Goal: Task Accomplishment & Management: Manage account settings

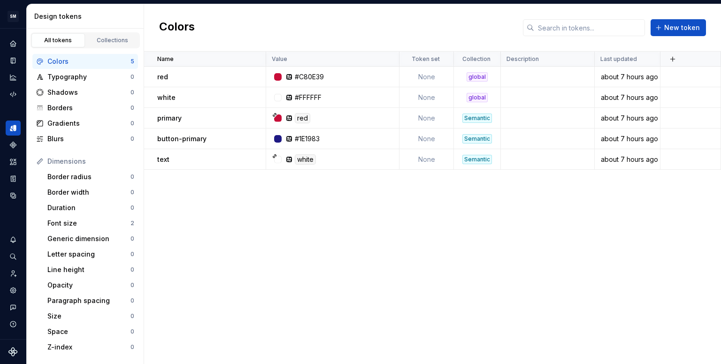
click at [183, 192] on div "Name Value Token set Collection Description Last updated red #C80E39 None globa…" at bounding box center [432, 208] width 577 height 312
click at [193, 196] on div "Name Value Token set Collection Description Last updated red #C80E39 None globa…" at bounding box center [432, 208] width 577 height 312
click at [692, 30] on span "New token" at bounding box center [682, 27] width 36 height 9
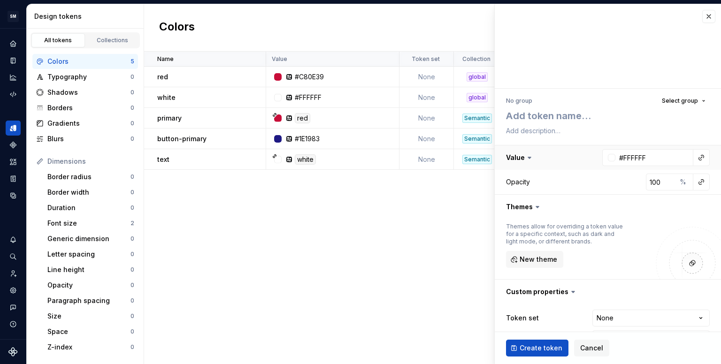
type textarea "*"
type textarea "n"
type textarea "*"
type textarea "ne"
type textarea "*"
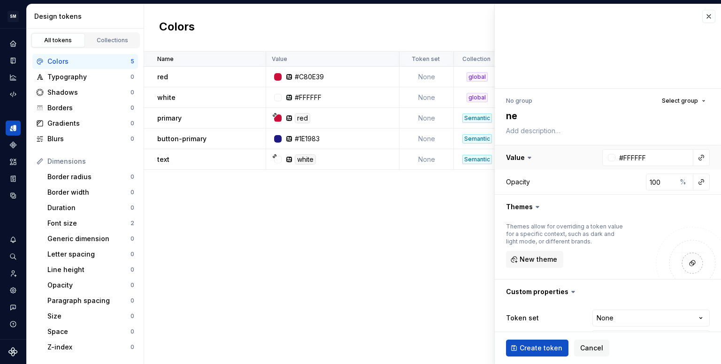
type textarea "neu"
type textarea "*"
type textarea "neut"
type textarea "*"
type textarea "neutr"
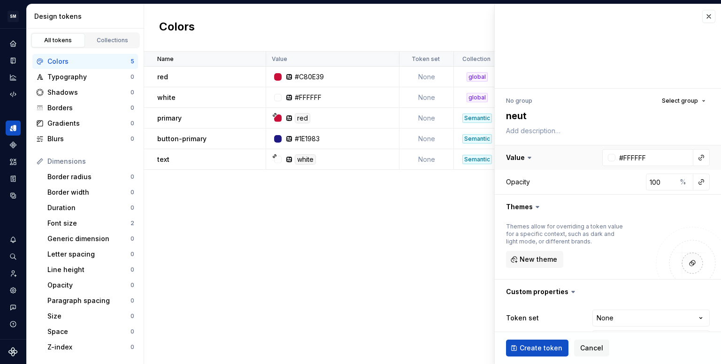
type textarea "*"
type textarea "neutra"
type textarea "*"
type textarea "neutral"
type textarea "*"
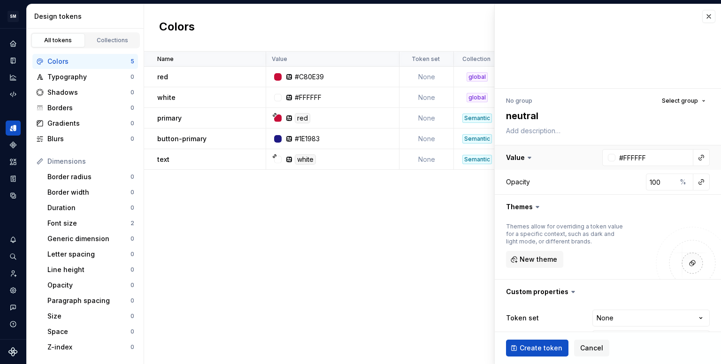
type textarea "neutral/"
type textarea "*"
type textarea "neutral/1"
type textarea "*"
type textarea "neutral/10"
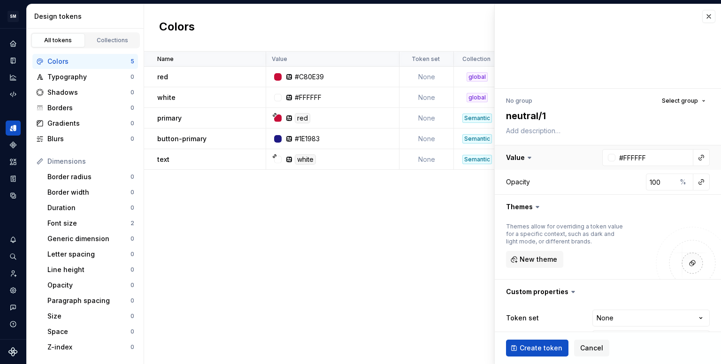
type textarea "*"
type textarea "neutral/100"
type textarea "*"
type textarea "neutral/100"
click at [545, 350] on span "Create token" at bounding box center [540, 347] width 43 height 9
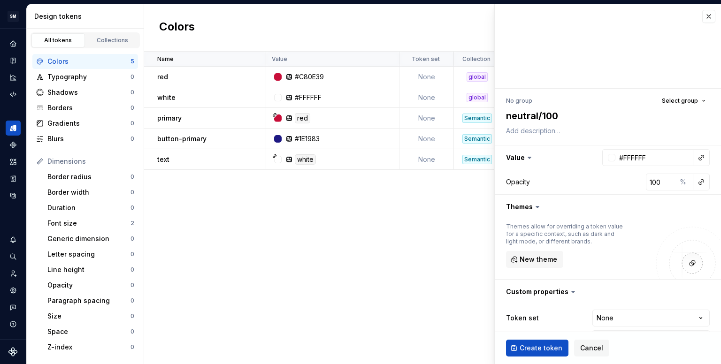
type textarea "*"
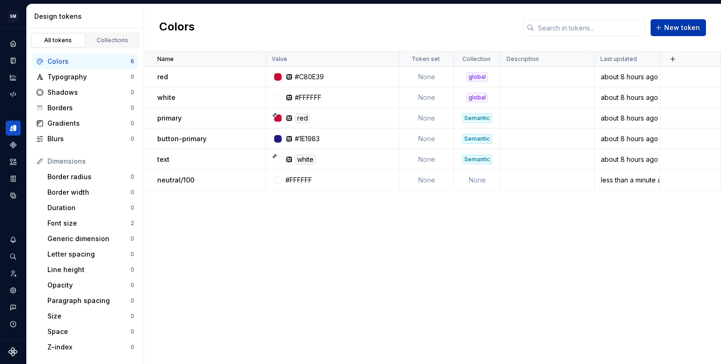
click at [669, 28] on span "New token" at bounding box center [682, 27] width 36 height 9
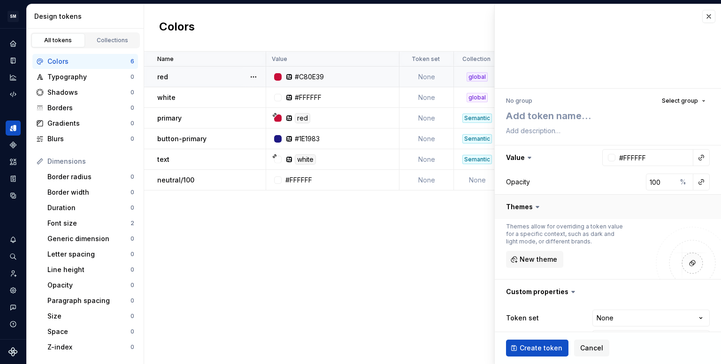
type textarea "*"
type textarea "n"
type textarea "*"
type textarea "ne"
type textarea "*"
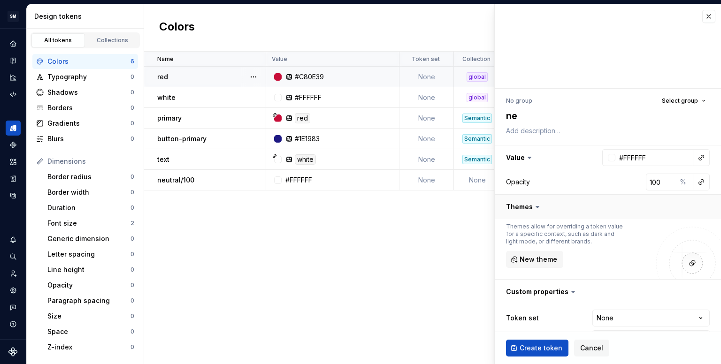
type textarea "neu"
type textarea "*"
type textarea "neut"
type textarea "*"
type textarea "neutr"
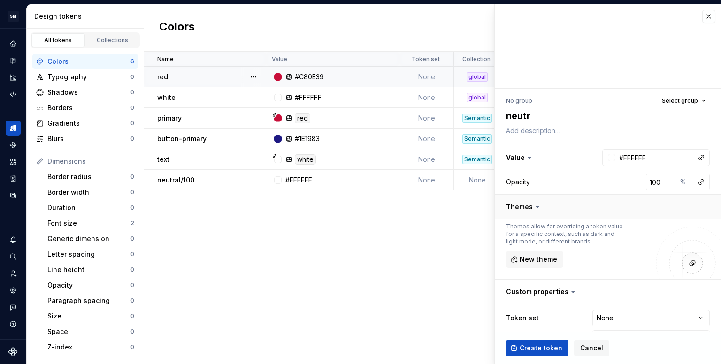
type textarea "*"
type textarea "neutra"
type textarea "*"
type textarea "neutral"
type textarea "*"
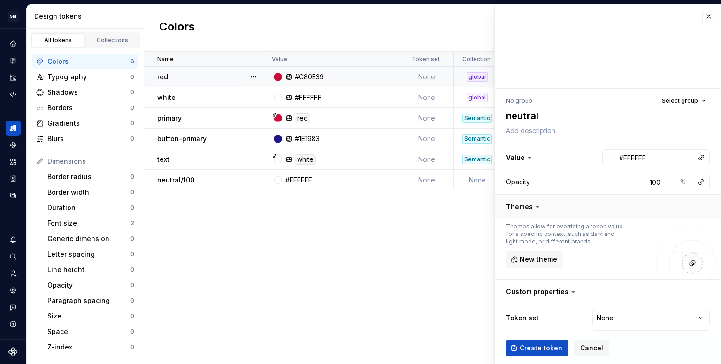
type textarea "neutral/"
type textarea "*"
type textarea "neutral/2"
type textarea "*"
type textarea "neutral/20"
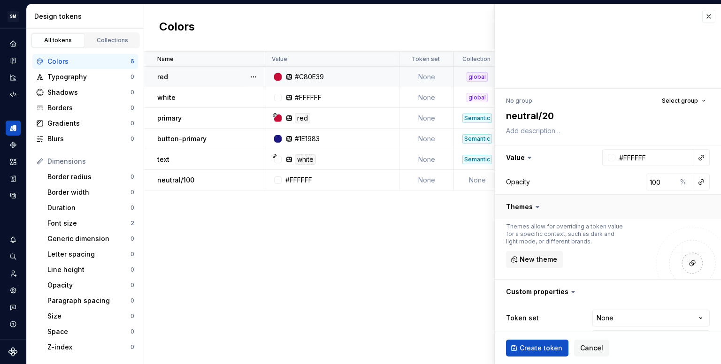
type textarea "*"
type textarea "neutral/200"
type textarea "*"
click at [606, 161] on div at bounding box center [608, 157] width 13 height 17
click at [608, 157] on div at bounding box center [612, 158] width 8 height 8
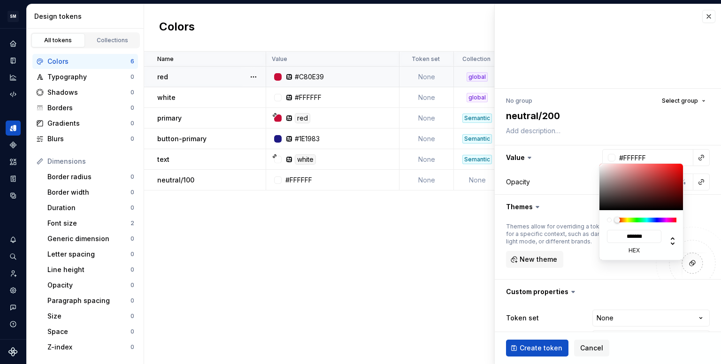
type input "#8B6565"
type input "*******"
type input "#855D5D"
type input "*******"
type input "#8D5757"
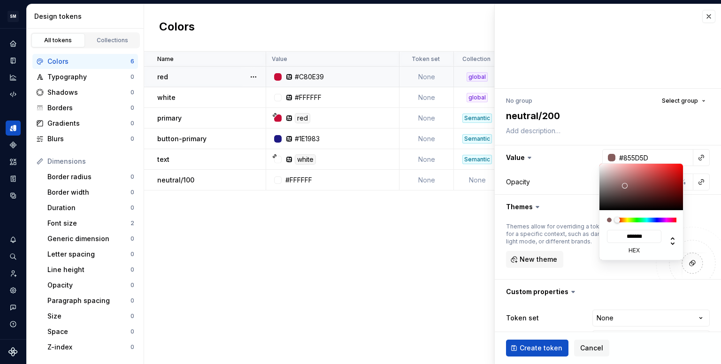
type input "*******"
type input "#955656"
type input "*******"
type input "#9F5555"
type input "*******"
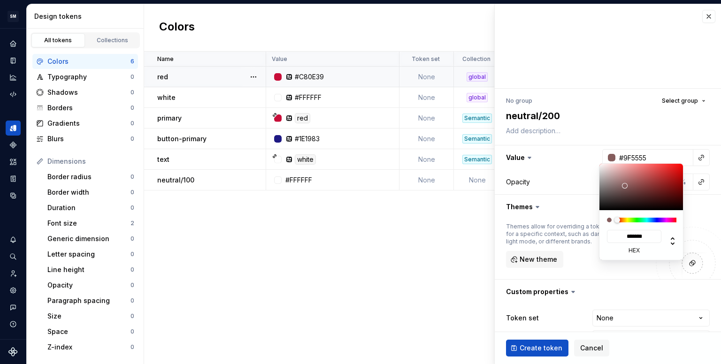
drag, startPoint x: 622, startPoint y: 185, endPoint x: 639, endPoint y: 181, distance: 16.8
click at [639, 181] on div at bounding box center [641, 187] width 84 height 46
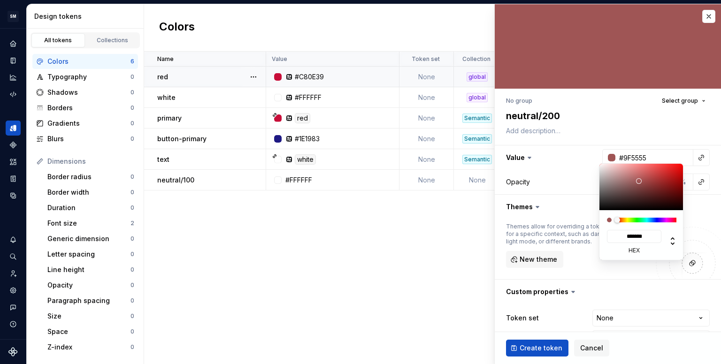
click at [532, 345] on html "SM DEV-DS M Design system data Design tokens All tokens Collections Colors 6 Ty…" at bounding box center [360, 182] width 721 height 364
click at [546, 350] on html "SM DEV-DS M Design system data Design tokens All tokens Collections Colors 6 Ty…" at bounding box center [360, 182] width 721 height 364
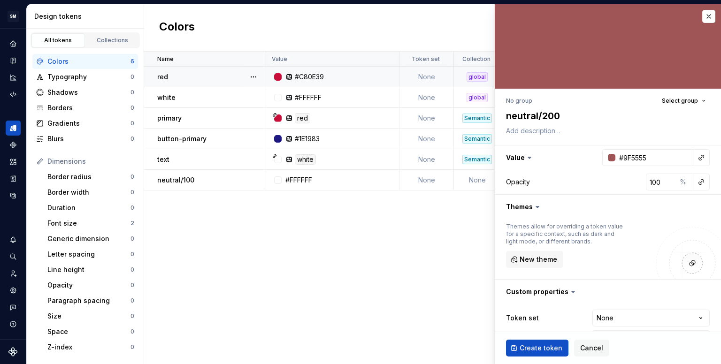
click at [546, 350] on span "Create token" at bounding box center [540, 347] width 43 height 9
type textarea "*"
type input "#FFFFFF"
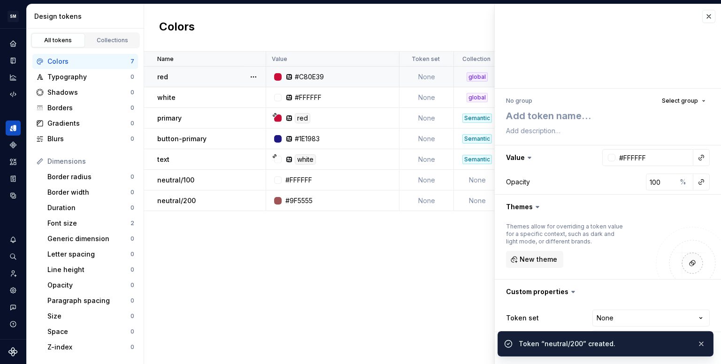
click at [347, 304] on div "Name Value Token set Collection Description Last updated red #C80E39 None globa…" at bounding box center [432, 208] width 577 height 312
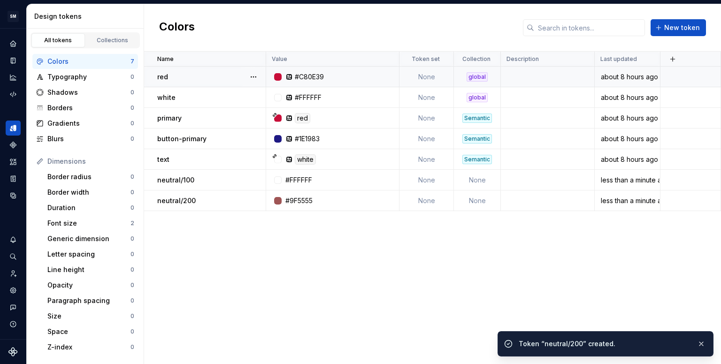
click at [319, 292] on div "Name Value Token set Collection Description Last updated red #C80E39 None globa…" at bounding box center [432, 208] width 577 height 312
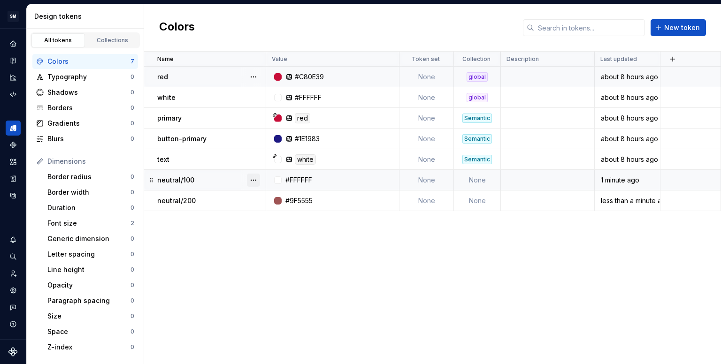
click at [253, 182] on button "button" at bounding box center [253, 180] width 13 height 13
click at [220, 180] on div "neutral/100" at bounding box center [211, 179] width 108 height 9
click at [261, 179] on div at bounding box center [253, 180] width 24 height 20
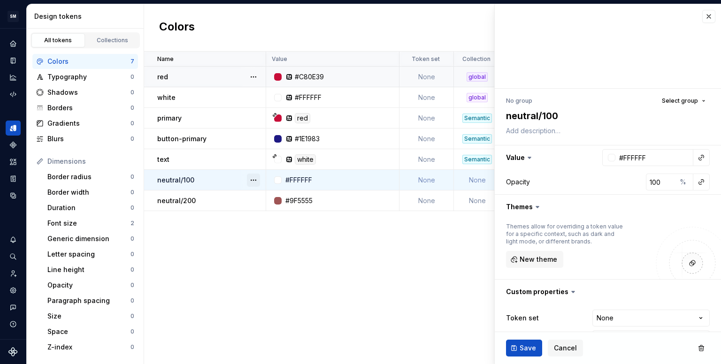
click at [253, 181] on button "button" at bounding box center [253, 180] width 13 height 13
type textarea "*"
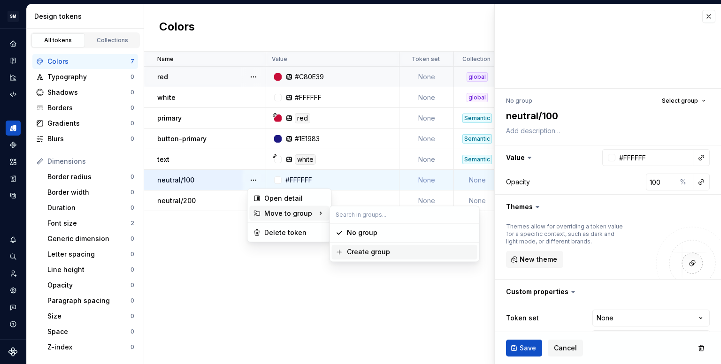
click at [365, 253] on div "Create group" at bounding box center [368, 251] width 43 height 9
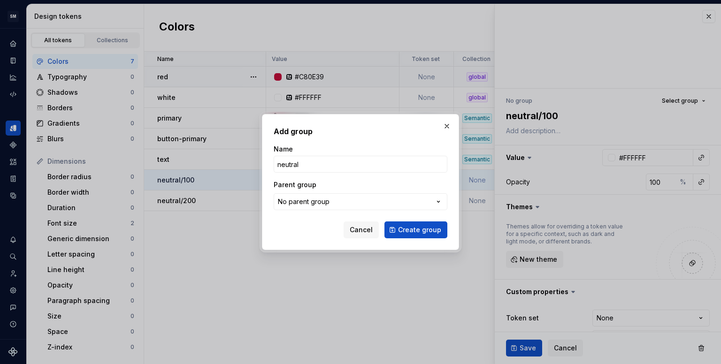
type input "neutral"
click at [384, 221] on button "Create group" at bounding box center [415, 229] width 63 height 17
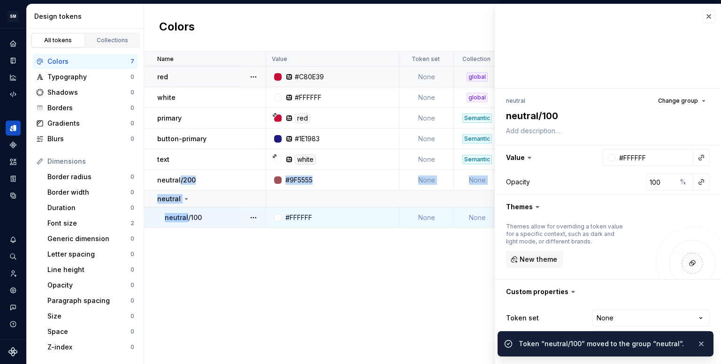
drag, startPoint x: 179, startPoint y: 182, endPoint x: 186, endPoint y: 218, distance: 36.8
click at [186, 218] on tbody "red #C80E39 None global about 8 hours ago white #FFFFFF None global about 8 hou…" at bounding box center [432, 147] width 577 height 161
click at [210, 248] on div "Name Value Token set Collection Description Last updated red #C80E39 None globa…" at bounding box center [432, 208] width 577 height 312
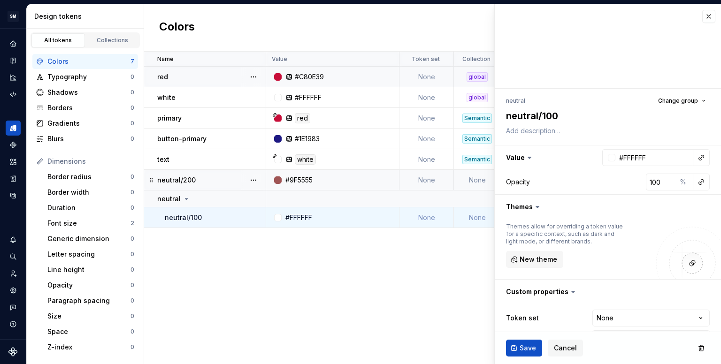
click at [213, 186] on td "neutral/200" at bounding box center [205, 180] width 122 height 21
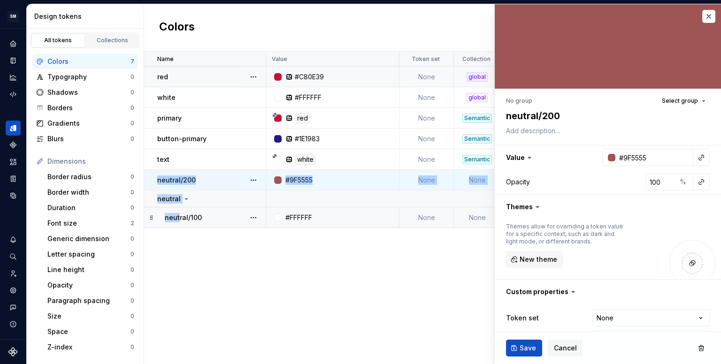
click at [177, 214] on tbody "red #C80E39 None global about 8 hours ago white #FFFFFF None global about 8 hou…" at bounding box center [432, 147] width 577 height 161
drag, startPoint x: 203, startPoint y: 239, endPoint x: 206, endPoint y: 228, distance: 11.2
click at [204, 238] on div "Name Value Token set Collection Description Last updated red #C80E39 None globa…" at bounding box center [432, 208] width 577 height 312
click at [155, 180] on td "neutral/200" at bounding box center [205, 180] width 122 height 21
drag, startPoint x: 243, startPoint y: 257, endPoint x: 247, endPoint y: 253, distance: 5.3
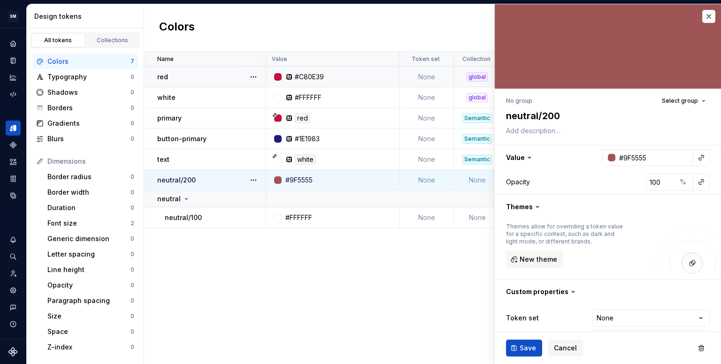
click at [244, 256] on div "Name Value Token set Collection Description Last updated red #C80E39 None globa…" at bounding box center [432, 208] width 577 height 312
click at [182, 200] on icon at bounding box center [186, 199] width 8 height 8
click at [149, 175] on td "neutral/200" at bounding box center [205, 180] width 122 height 21
drag, startPoint x: 148, startPoint y: 180, endPoint x: 165, endPoint y: 182, distance: 16.9
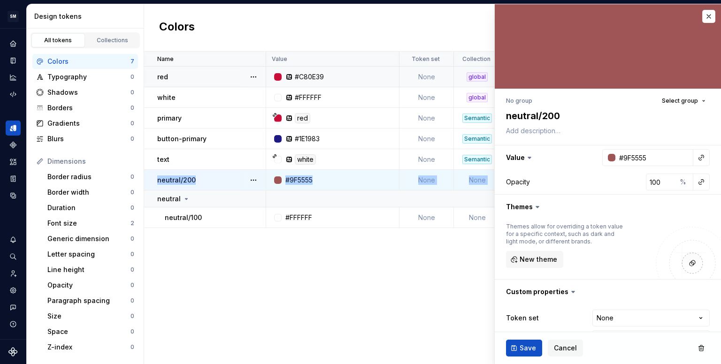
click at [149, 192] on tbody "red #C80E39 None global about 8 hours ago white #FFFFFF None global about 8 hou…" at bounding box center [432, 147] width 577 height 161
click at [197, 180] on div "neutral/200" at bounding box center [211, 179] width 108 height 9
click at [249, 180] on button "button" at bounding box center [253, 180] width 13 height 13
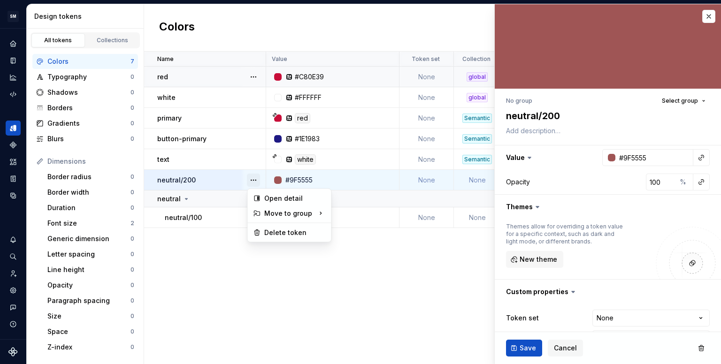
click at [249, 179] on button "button" at bounding box center [253, 180] width 13 height 13
click at [246, 272] on div "Name Value Token set Collection Description Last updated red #C80E39 None globa…" at bounding box center [432, 208] width 577 height 312
click at [702, 19] on button "button" at bounding box center [708, 16] width 13 height 13
click at [705, 16] on div "Colors New token" at bounding box center [432, 27] width 577 height 47
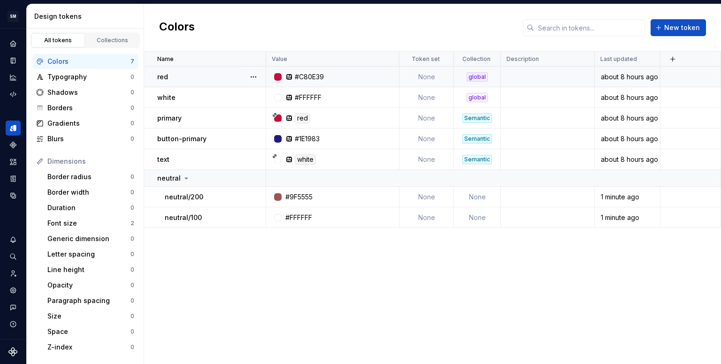
click at [203, 250] on div "Name Value Token set Collection Description Last updated red #C80E39 None globa…" at bounding box center [432, 208] width 577 height 312
click at [170, 182] on p "neutral" at bounding box center [168, 178] width 23 height 9
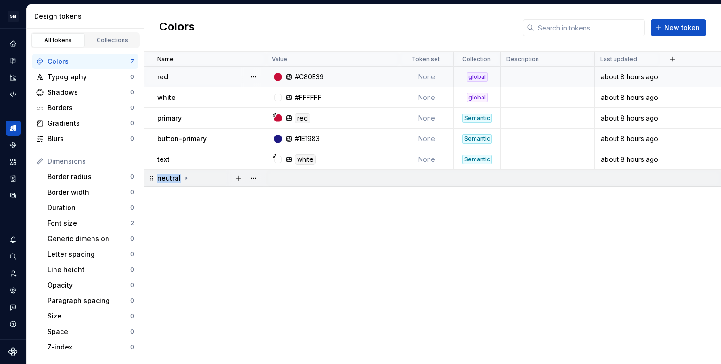
click at [170, 182] on p "neutral" at bounding box center [168, 178] width 23 height 9
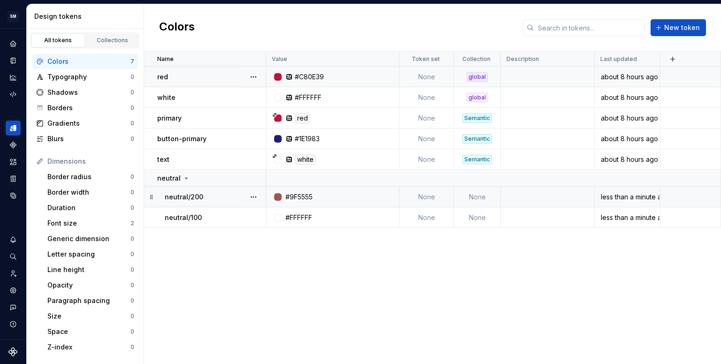
click at [199, 201] on p "neutral/200" at bounding box center [184, 196] width 38 height 9
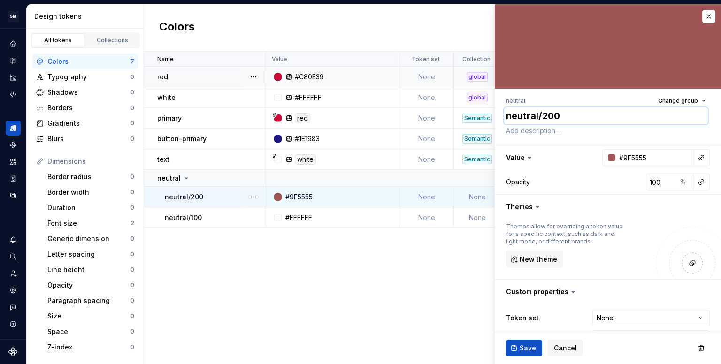
click at [578, 120] on textarea "neutral/200" at bounding box center [606, 115] width 204 height 17
type textarea "*"
type textarea "200"
click at [522, 348] on span "Save" at bounding box center [527, 347] width 16 height 9
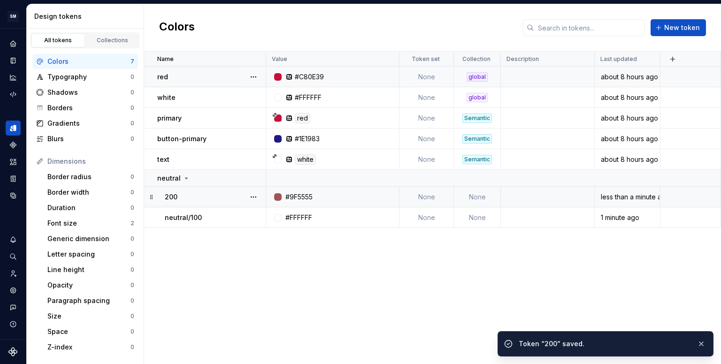
click at [288, 284] on div "Name Value Token set Collection Description Last updated red #C80E39 None globa…" at bounding box center [432, 208] width 577 height 312
click at [183, 219] on p "neutral/100" at bounding box center [183, 217] width 37 height 9
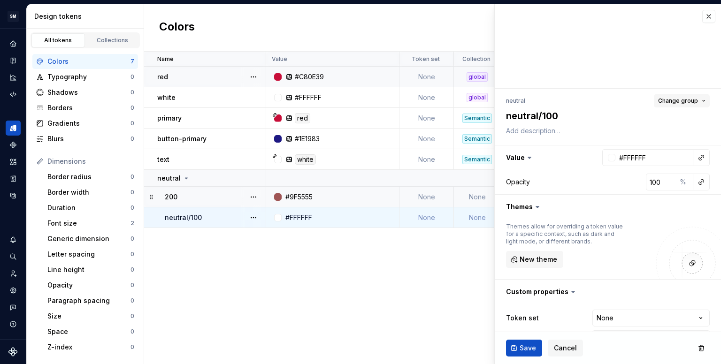
click at [678, 102] on span "Change group" at bounding box center [678, 101] width 40 height 8
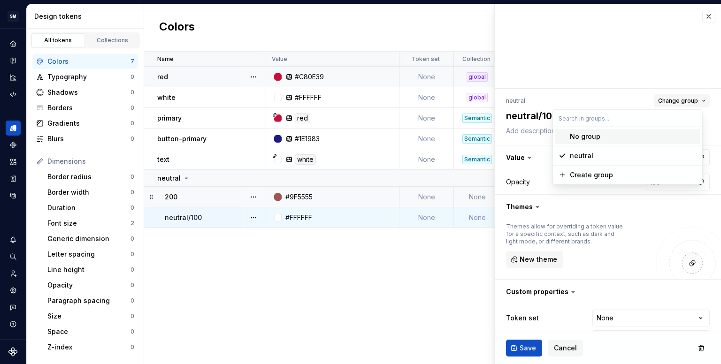
click at [678, 102] on span "Change group" at bounding box center [678, 101] width 40 height 8
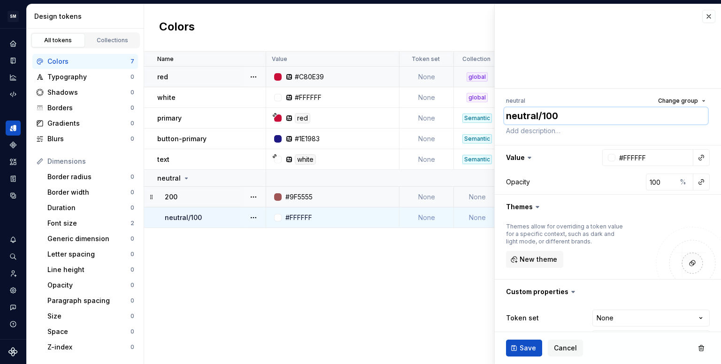
click at [600, 120] on textarea "neutral/100" at bounding box center [606, 115] width 204 height 17
type textarea "*"
type textarea "100"
click at [512, 342] on button "Save" at bounding box center [524, 348] width 36 height 17
click at [320, 290] on div "Name Value Token set Collection Description Last updated red #C80E39 None globa…" at bounding box center [432, 208] width 577 height 312
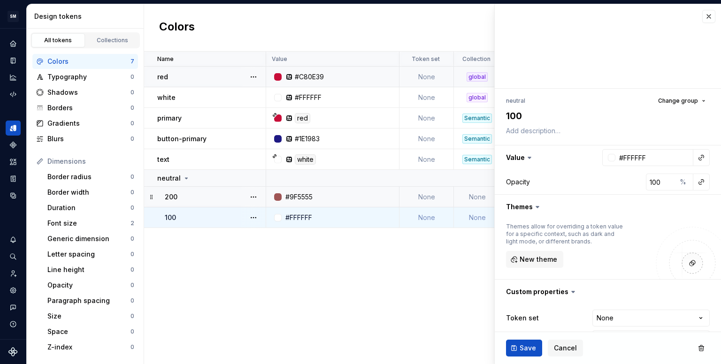
type textarea "*"
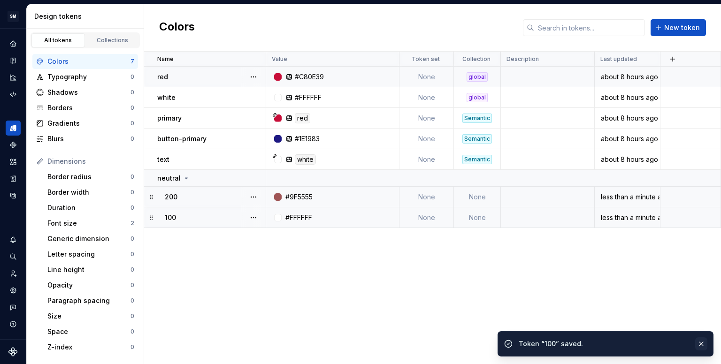
click at [704, 344] on button "button" at bounding box center [701, 343] width 12 height 13
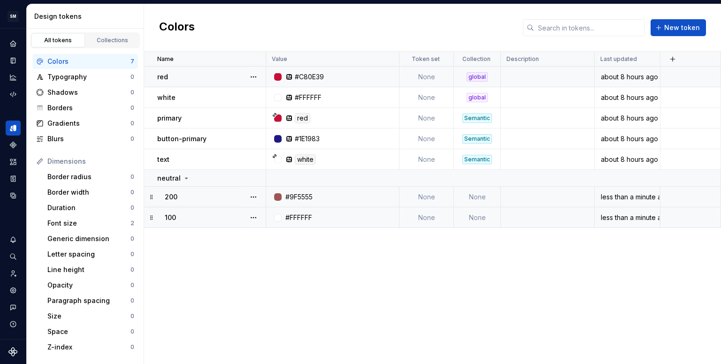
click at [410, 323] on div "Name Value Token set Collection Description Last updated red #C80E39 None globa…" at bounding box center [432, 208] width 577 height 312
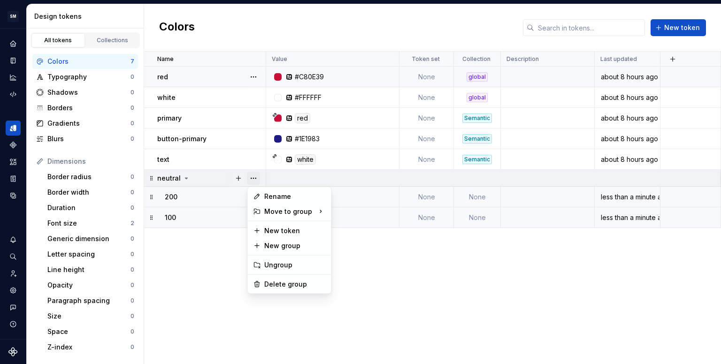
click at [252, 178] on button "button" at bounding box center [253, 178] width 13 height 13
click at [290, 283] on div "Delete group" at bounding box center [294, 284] width 61 height 9
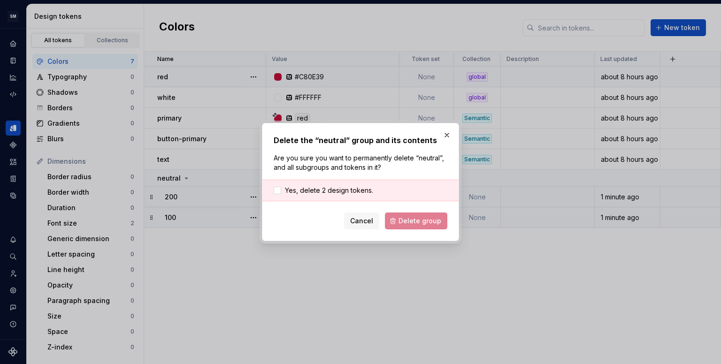
click at [421, 218] on div "Cancel Delete group" at bounding box center [361, 221] width 174 height 17
click at [271, 192] on div "Yes, delete 2 design tokens." at bounding box center [360, 191] width 196 height 22
click at [281, 195] on label "Yes, delete 2 design tokens." at bounding box center [323, 190] width 99 height 9
click at [423, 224] on span "Delete group" at bounding box center [419, 220] width 43 height 9
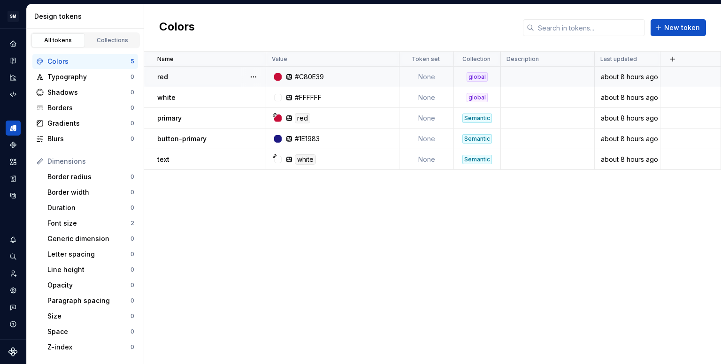
click at [409, 222] on div "Name Value Token set Collection Description Last updated red #C80E39 None globa…" at bounding box center [432, 208] width 577 height 312
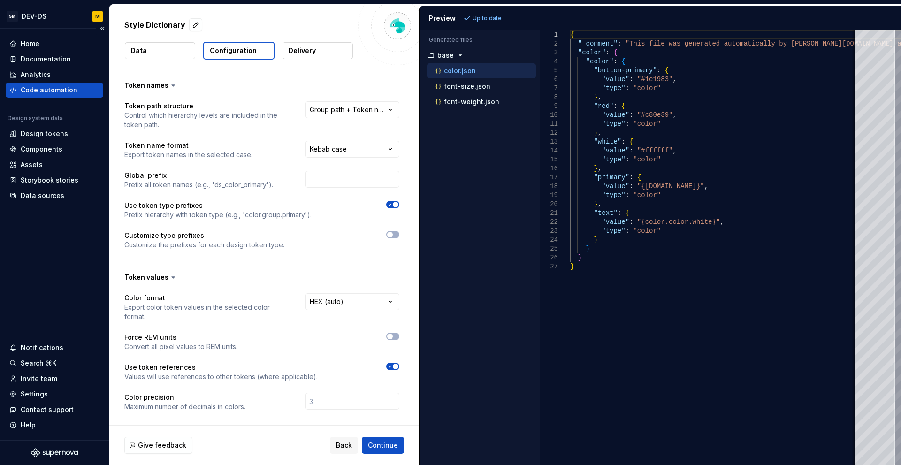
click at [49, 90] on div "Code automation" at bounding box center [49, 89] width 57 height 9
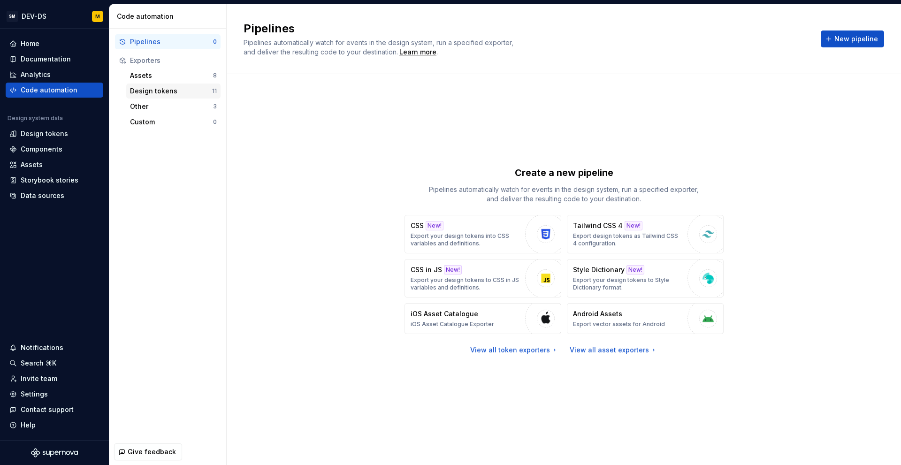
click at [161, 90] on div "Design tokens" at bounding box center [171, 90] width 82 height 9
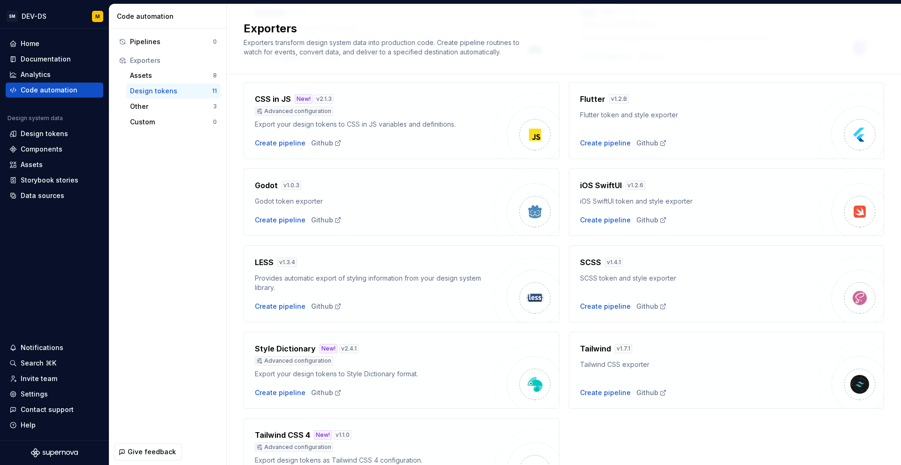
scroll to position [183, 0]
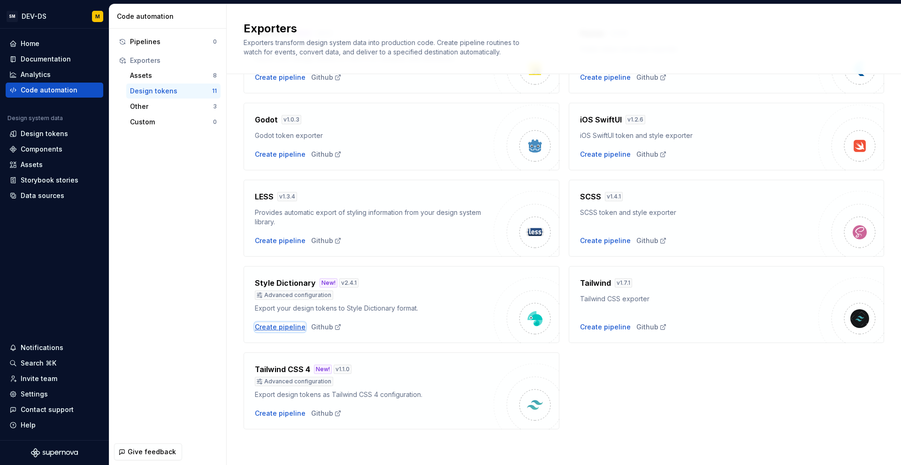
click at [286, 325] on div "Create pipeline" at bounding box center [280, 326] width 51 height 9
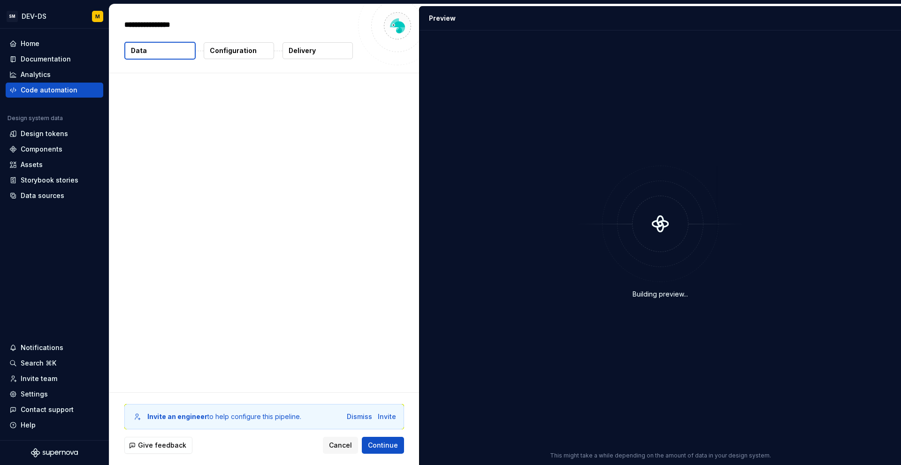
type textarea "*"
